Goal: Task Accomplishment & Management: Use online tool/utility

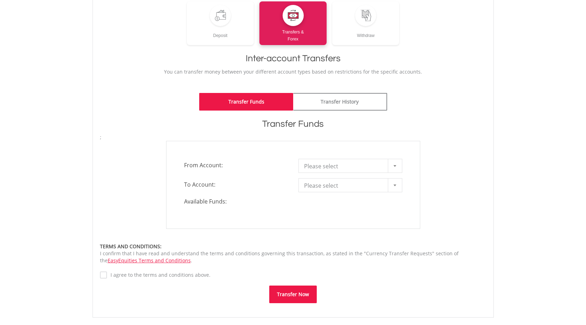
scroll to position [111, 0]
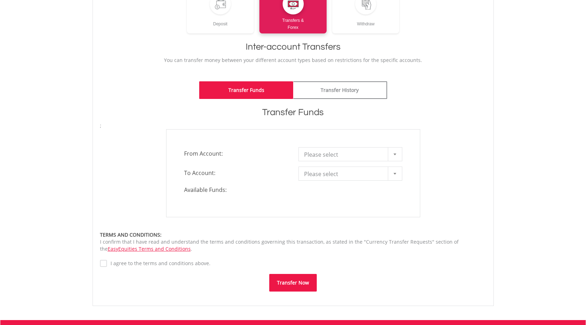
click at [363, 153] on span "Please select" at bounding box center [345, 154] width 82 height 14
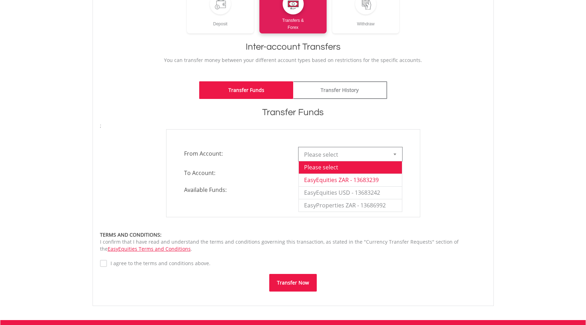
click at [357, 180] on li "EasyEquities ZAR - 13683239" at bounding box center [350, 179] width 103 height 13
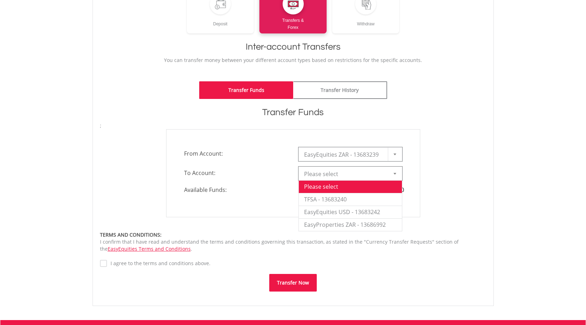
click at [379, 172] on span "Please select" at bounding box center [345, 174] width 82 height 14
click at [358, 226] on li "EasyProperties ZAR - 13686992" at bounding box center [350, 224] width 103 height 13
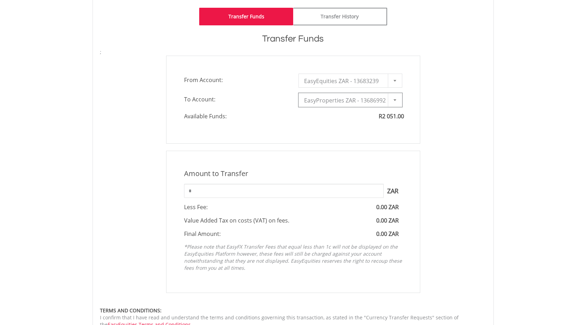
scroll to position [186, 0]
click at [234, 188] on input "*" at bounding box center [283, 190] width 199 height 14
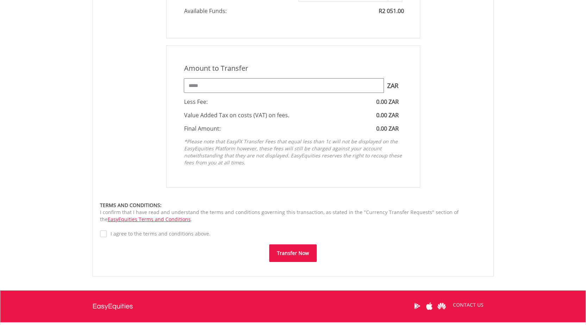
scroll to position [335, 0]
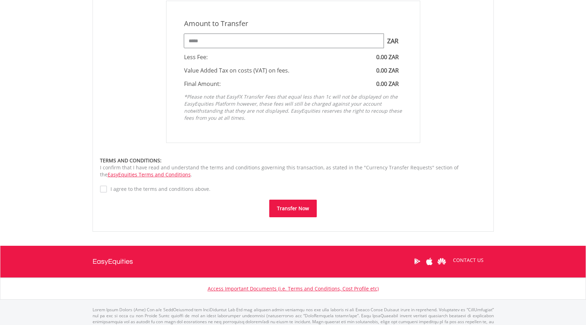
type input "*****"
click at [287, 207] on button "Transfer Now" at bounding box center [292, 208] width 47 height 18
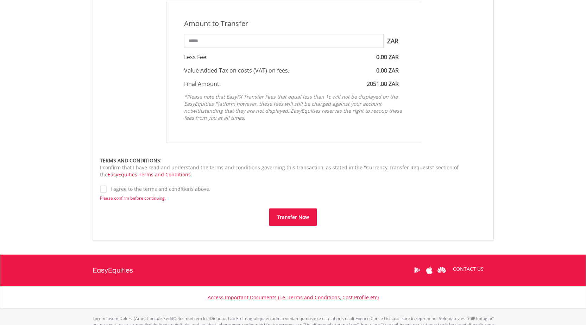
click at [288, 218] on button "Transfer Now" at bounding box center [292, 217] width 47 height 18
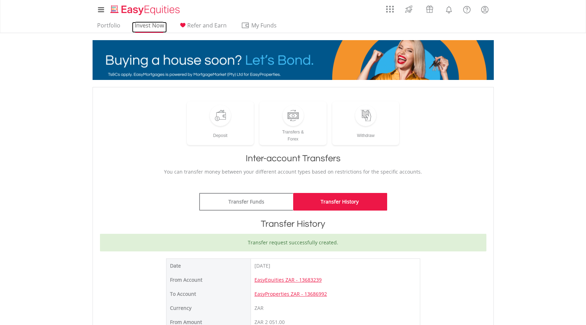
click at [149, 22] on link "Invest Now" at bounding box center [149, 27] width 35 height 11
